Goal: Information Seeking & Learning: Check status

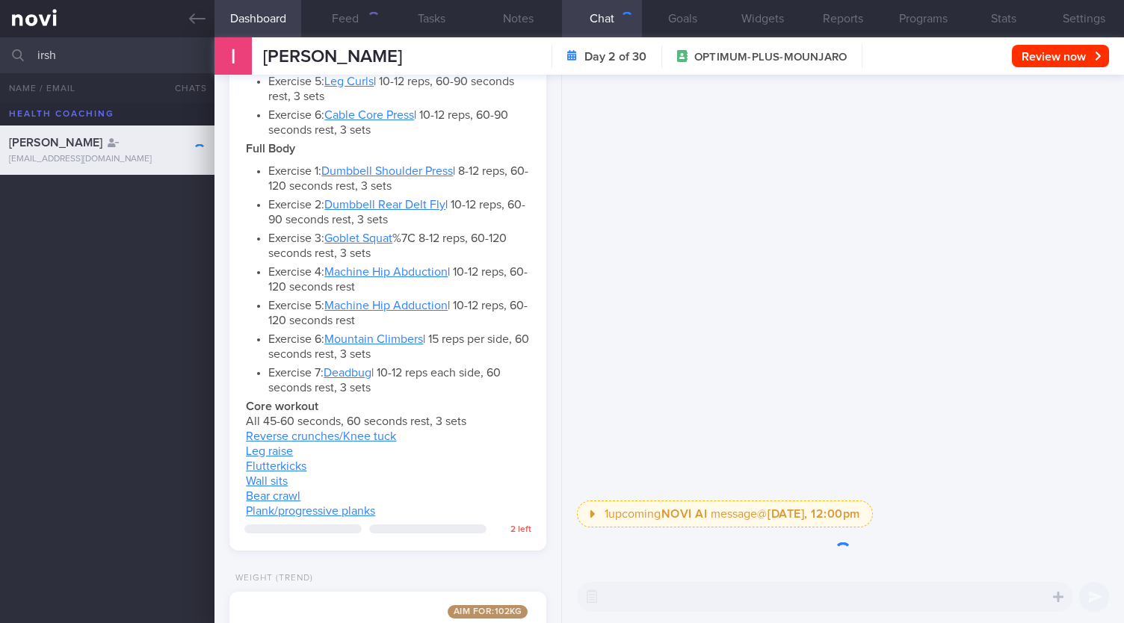
scroll to position [1339, 0]
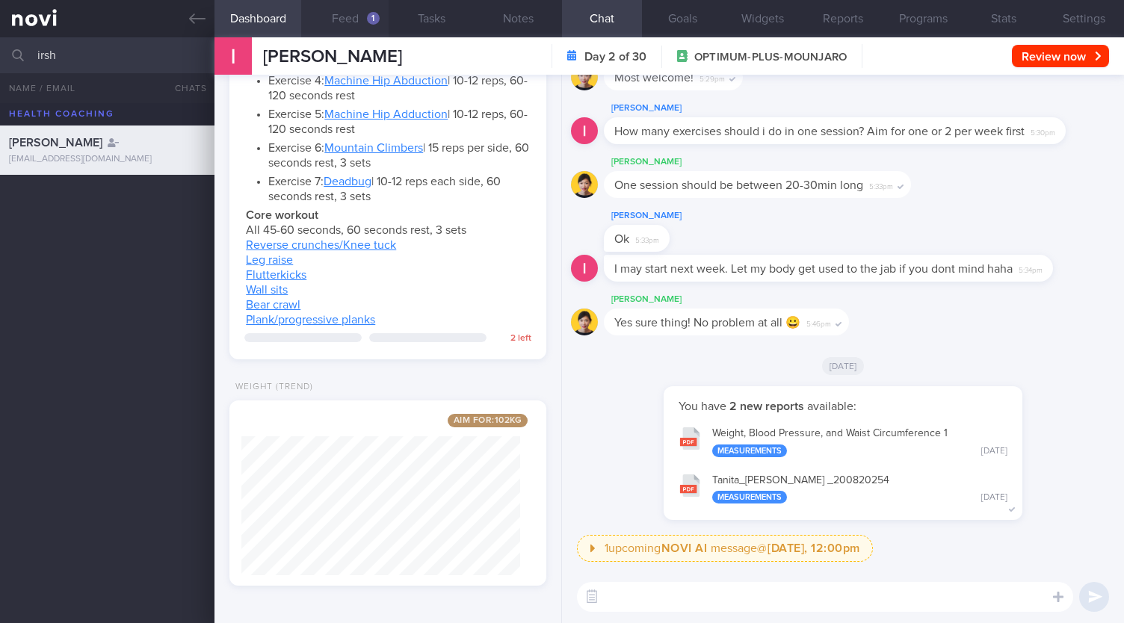
click at [380, 8] on button "Feed 1" at bounding box center [344, 18] width 87 height 37
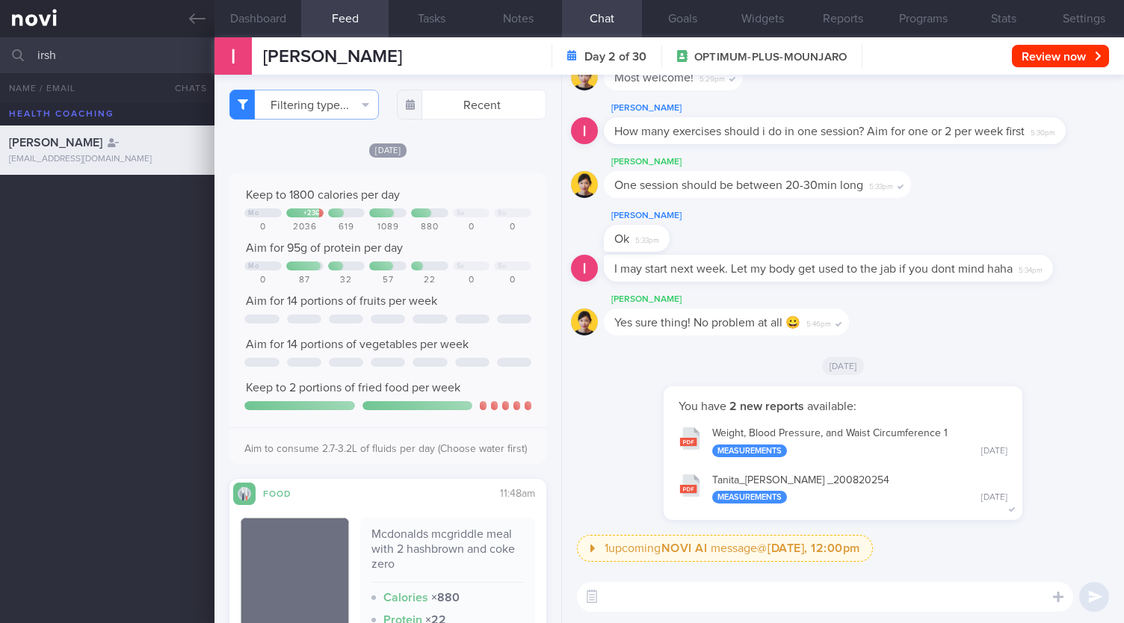
drag, startPoint x: 85, startPoint y: 52, endPoint x: 0, endPoint y: 48, distance: 85.3
click at [0, 48] on input "irsh" at bounding box center [562, 55] width 1124 height 36
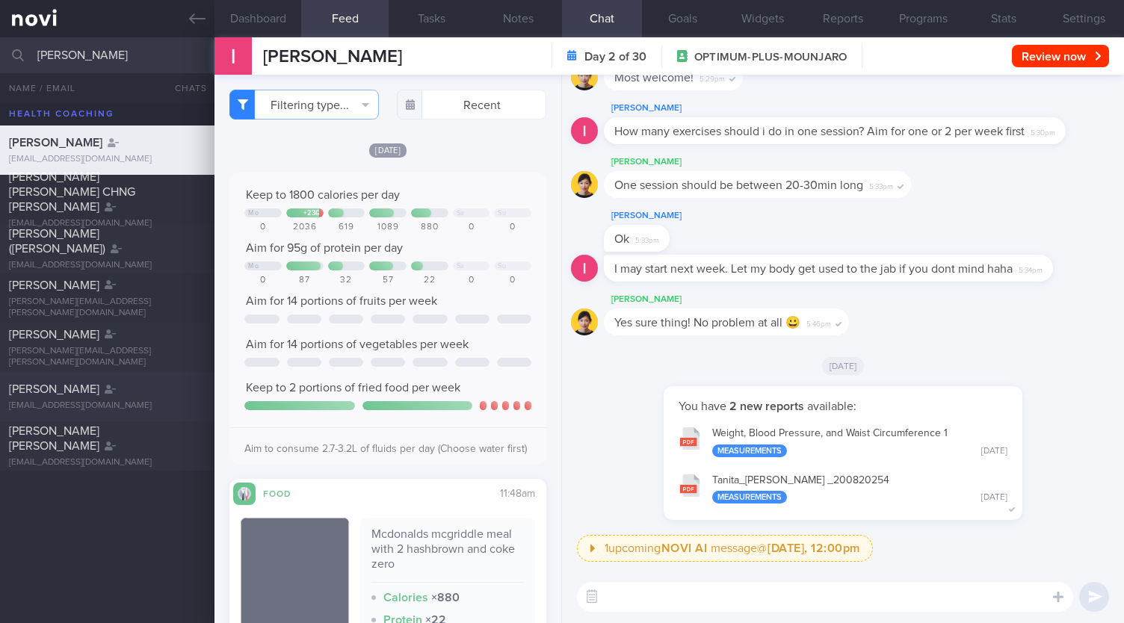
type input "sarah"
click at [60, 389] on span "Sarah Daud" at bounding box center [54, 389] width 90 height 12
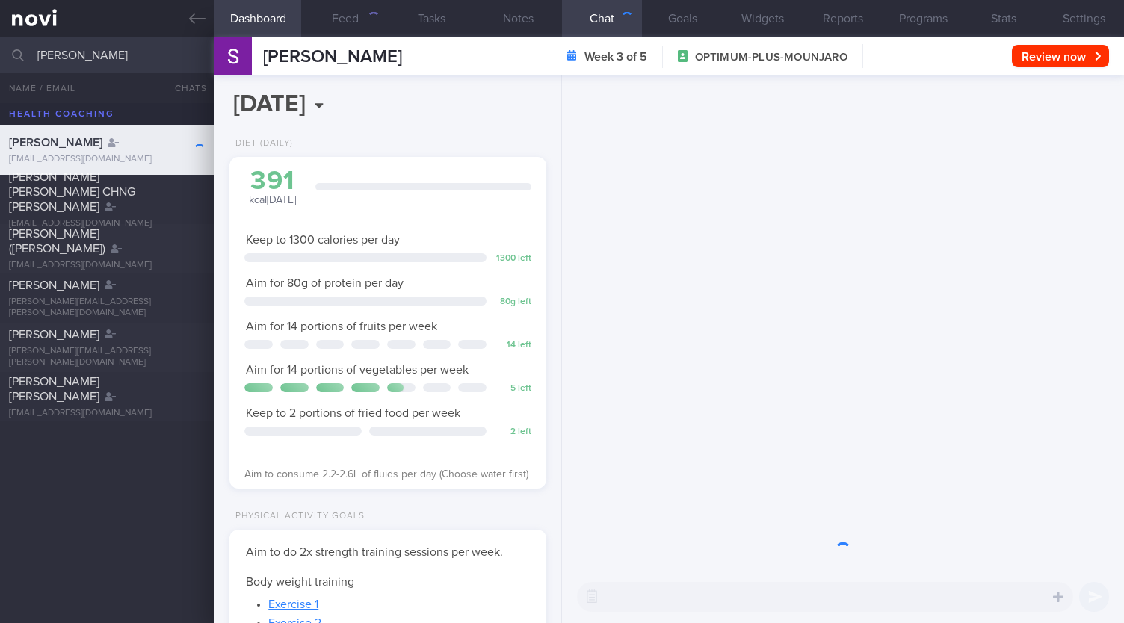
scroll to position [160, 278]
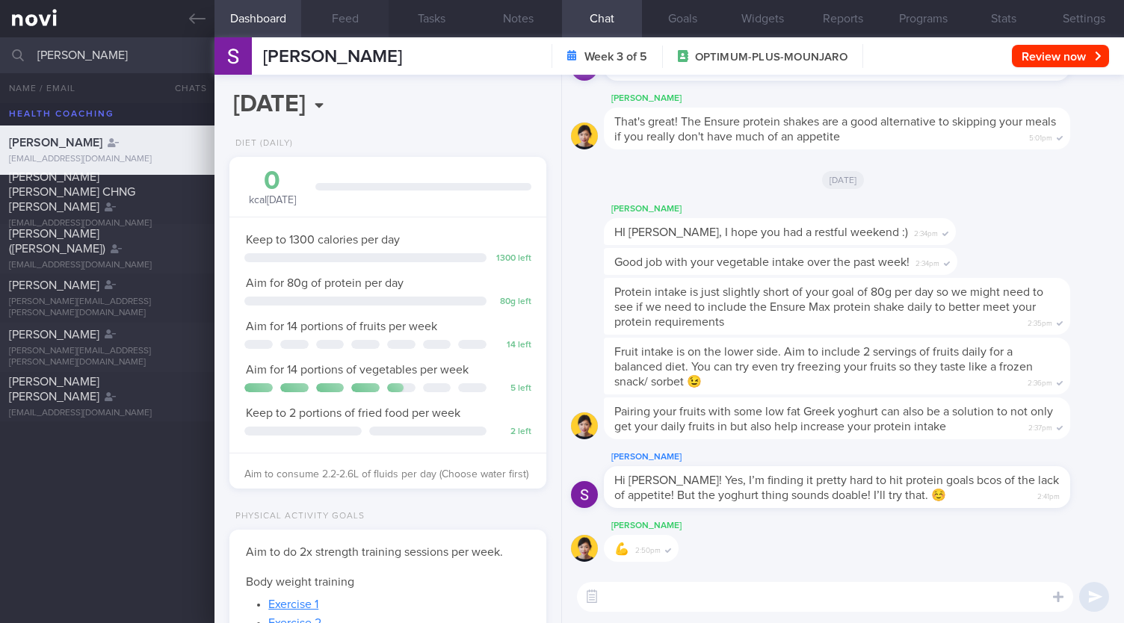
click at [345, 16] on button "Feed" at bounding box center [344, 18] width 87 height 37
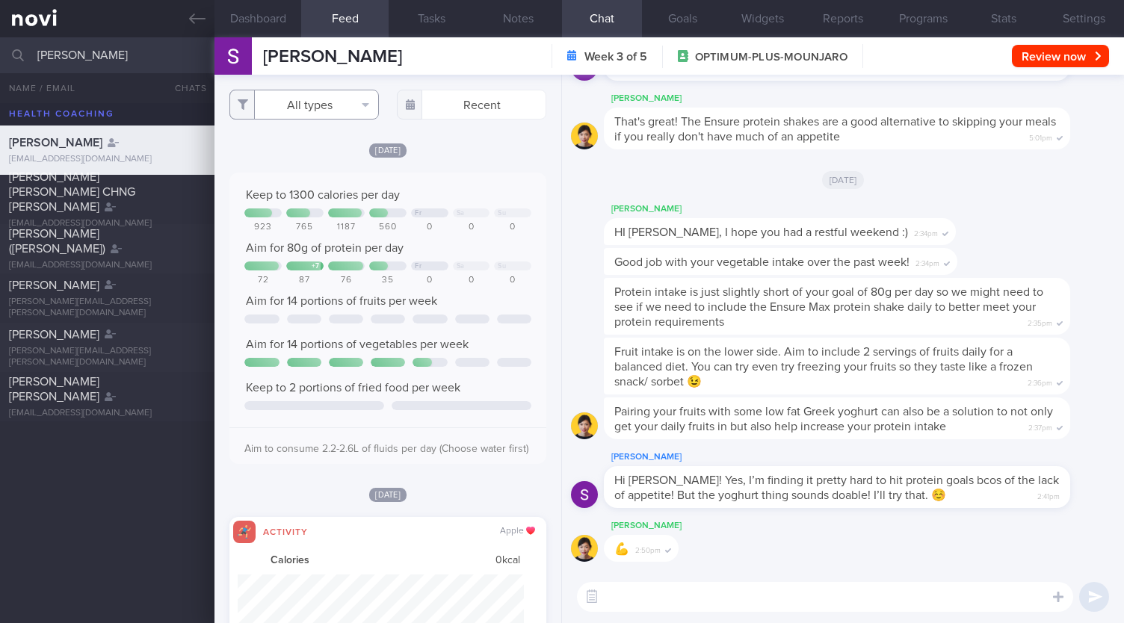
click at [281, 105] on button "All types" at bounding box center [303, 105] width 149 height 30
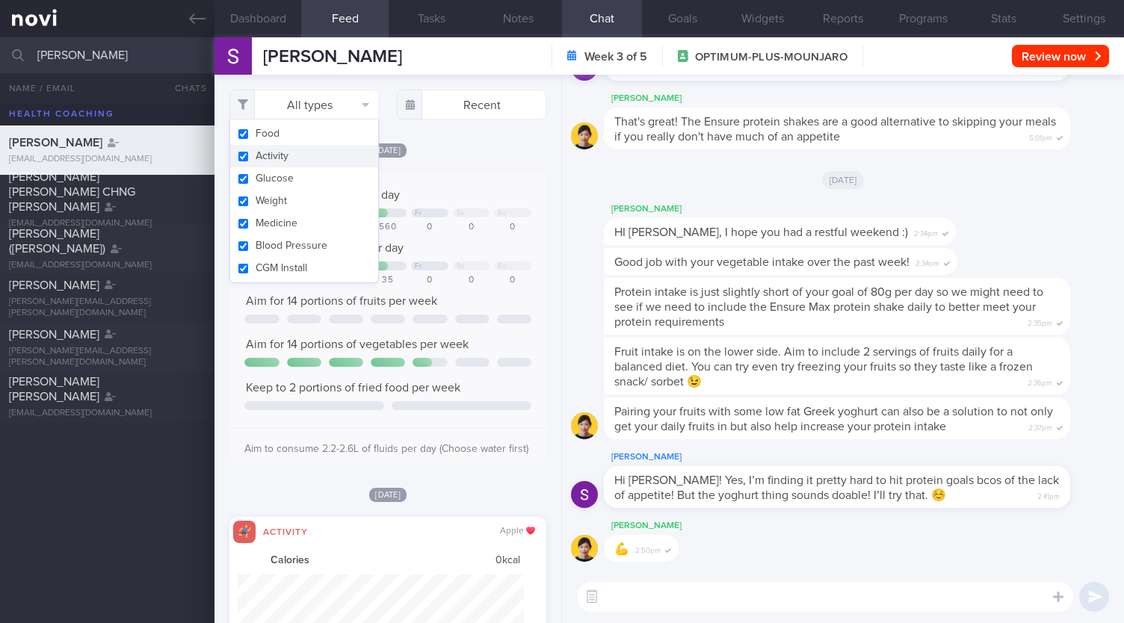
click at [296, 157] on button "Activity" at bounding box center [304, 156] width 148 height 22
checkbox input "false"
